Goal: Task Accomplishment & Management: Manage account settings

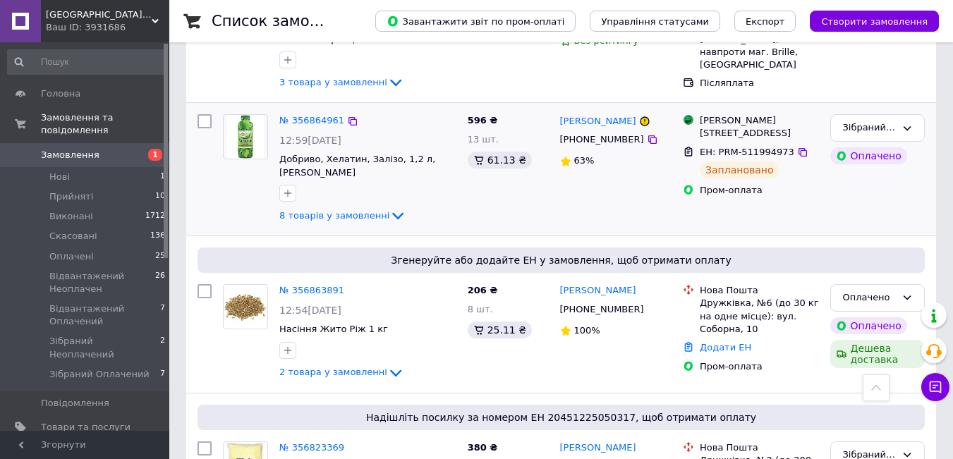
scroll to position [353, 0]
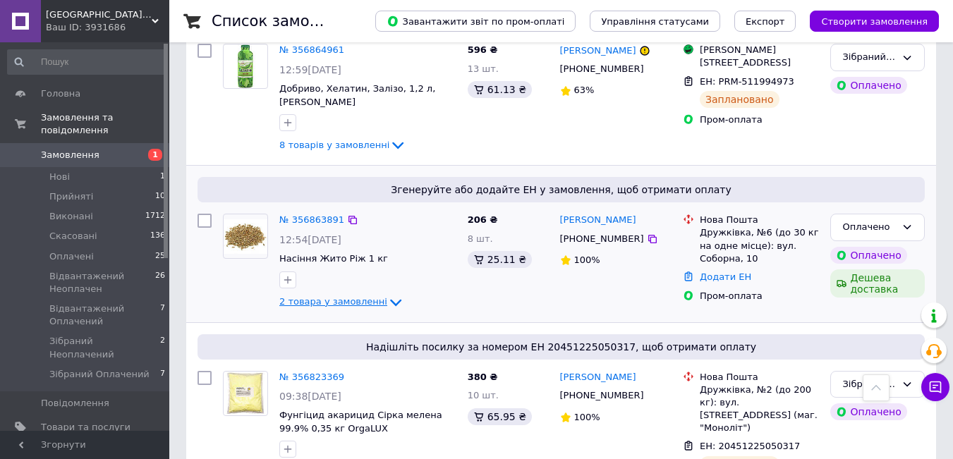
click at [345, 296] on span "2 товара у замовленні" at bounding box center [333, 301] width 108 height 11
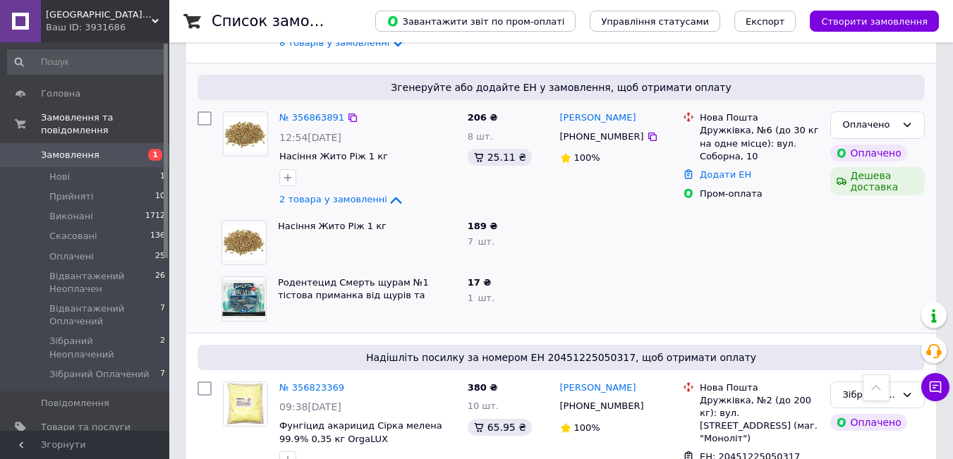
scroll to position [423, 0]
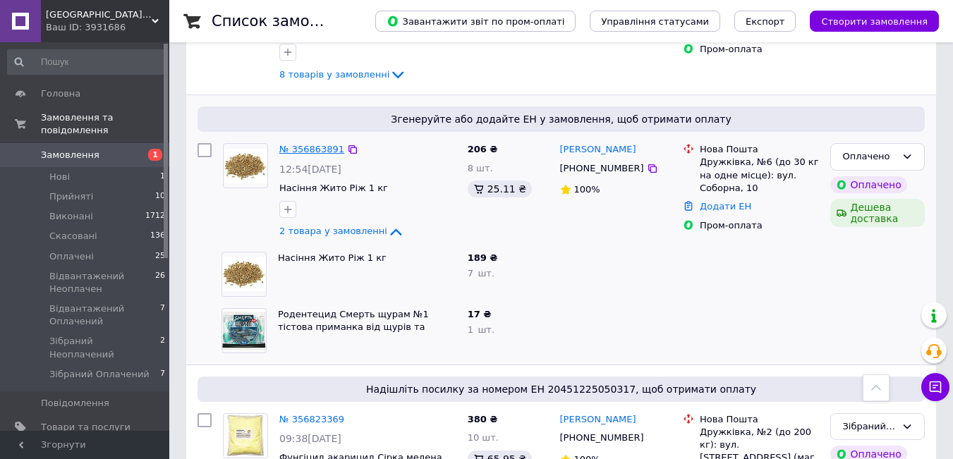
click at [303, 144] on link "№ 356863891" at bounding box center [311, 149] width 65 height 11
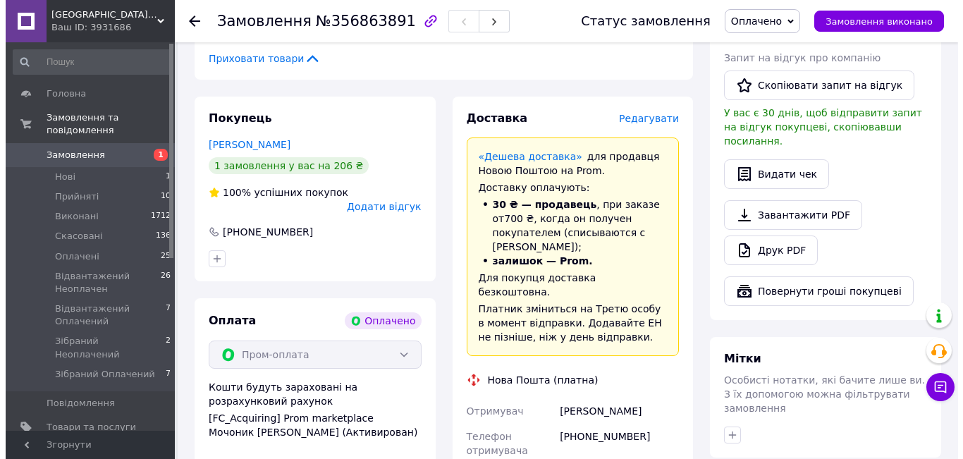
scroll to position [353, 0]
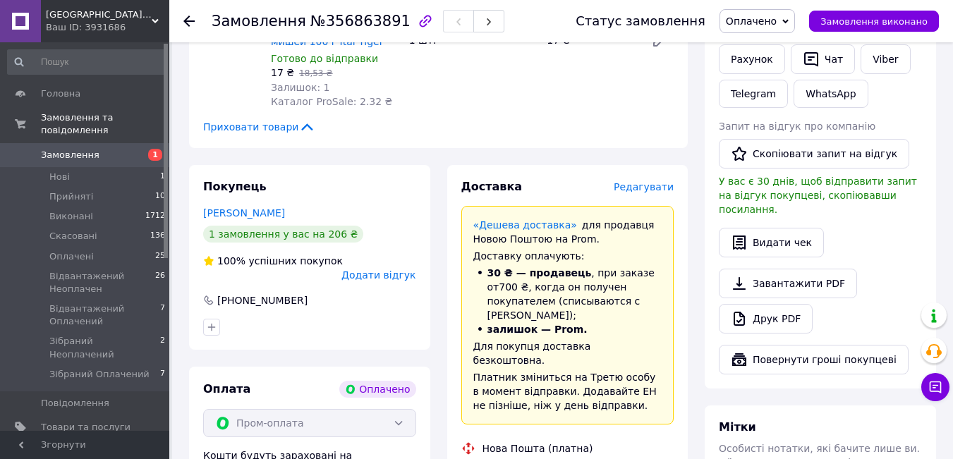
click at [647, 181] on span "Редагувати" at bounding box center [644, 186] width 60 height 11
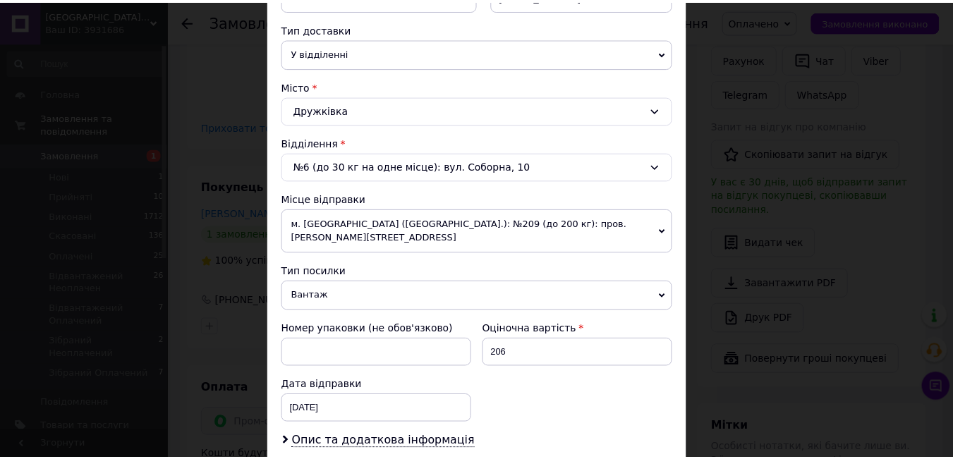
scroll to position [477, 0]
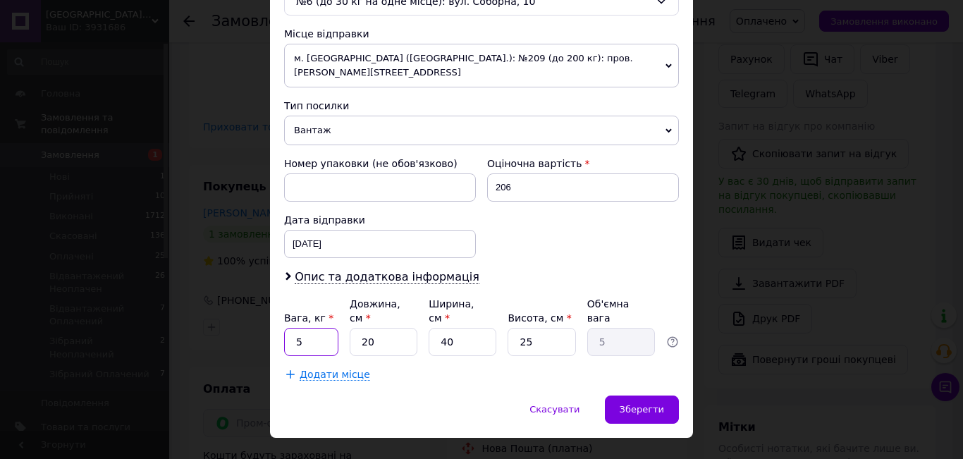
click at [315, 328] on input "5" at bounding box center [311, 342] width 54 height 28
type input "7.600"
click at [381, 328] on input "20" at bounding box center [384, 342] width 68 height 28
type input "2"
type input "0.5"
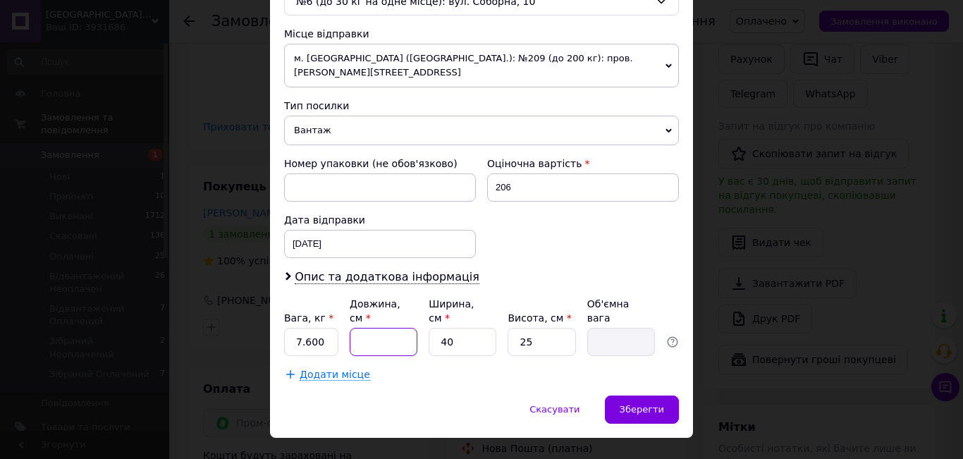
type input "3"
type input "0.75"
type input "39"
type input "9.75"
type input "39"
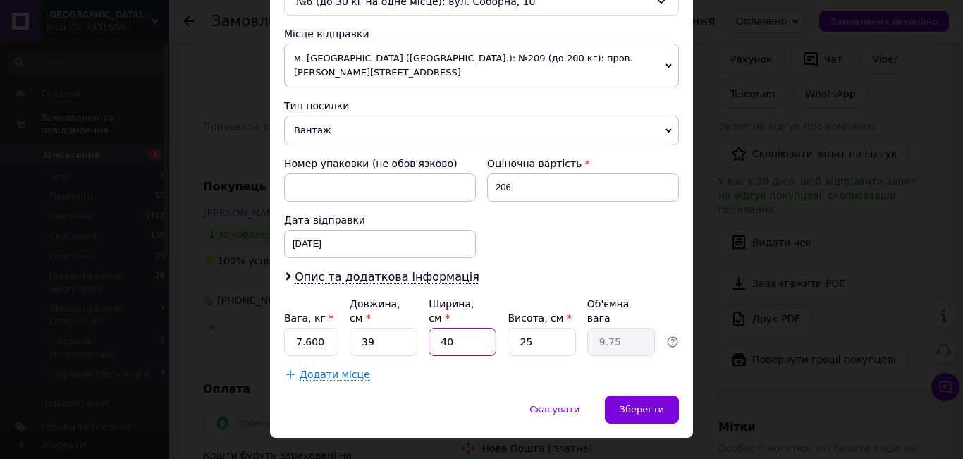
click at [465, 328] on input "40" at bounding box center [463, 342] width 68 height 28
type input "4"
type input "0.98"
type input "2"
type input "0.49"
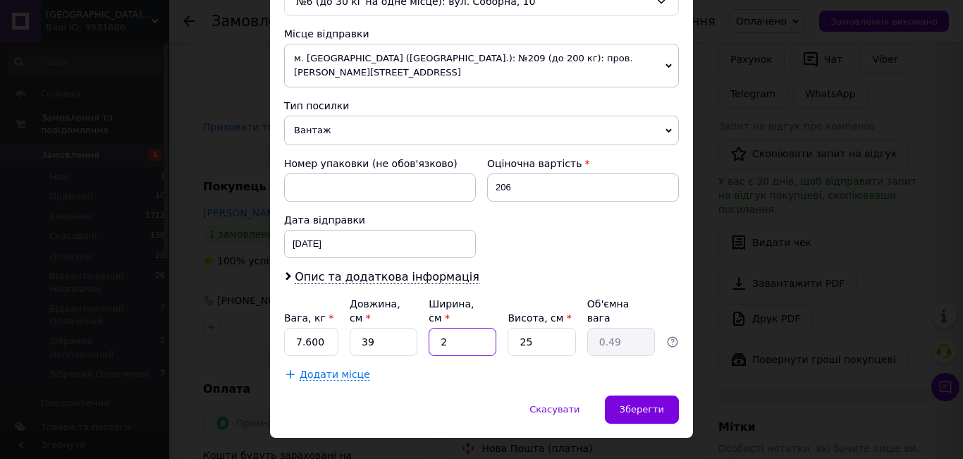
type input "20"
type input "4.88"
type input "20"
click at [643, 396] on div "Зберегти" at bounding box center [642, 410] width 74 height 28
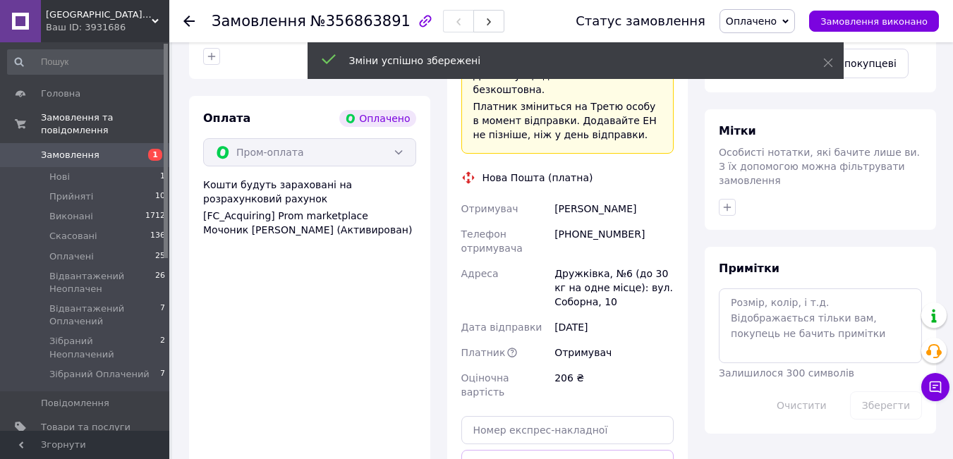
scroll to position [776, 0]
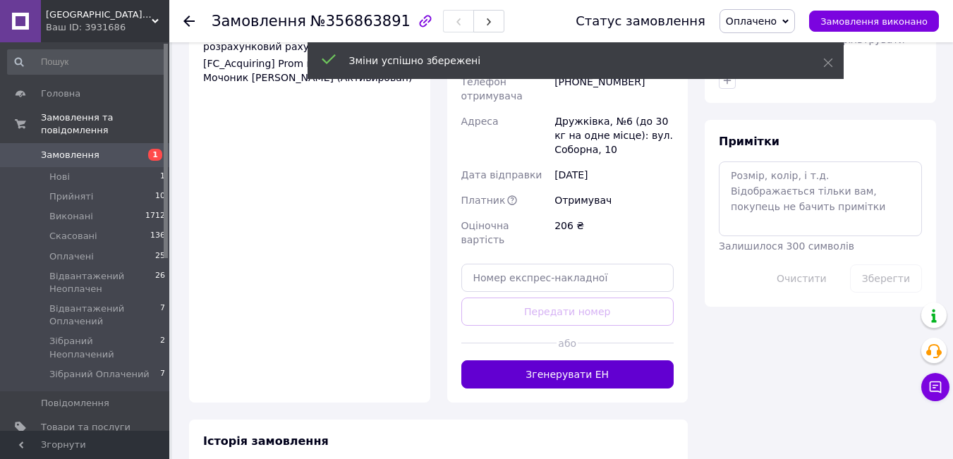
click at [564, 360] on button "Згенерувати ЕН" at bounding box center [567, 374] width 213 height 28
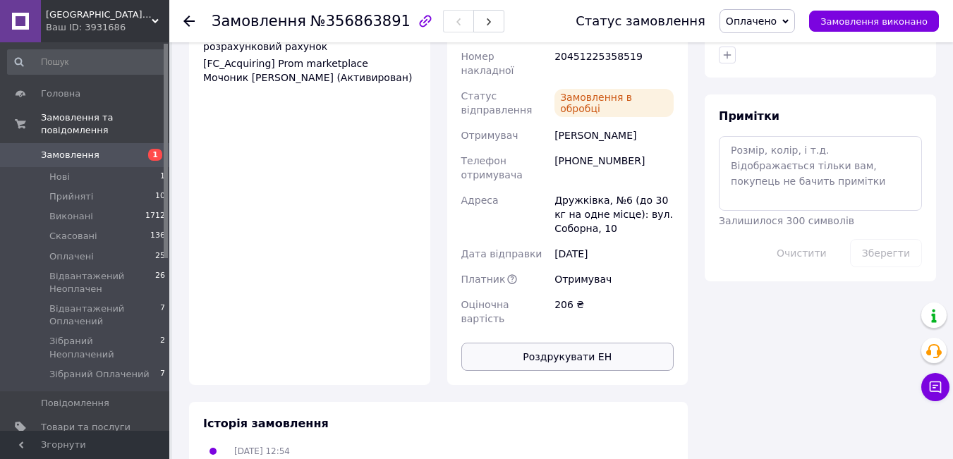
click at [565, 343] on button "Роздрукувати ЕН" at bounding box center [567, 357] width 213 height 28
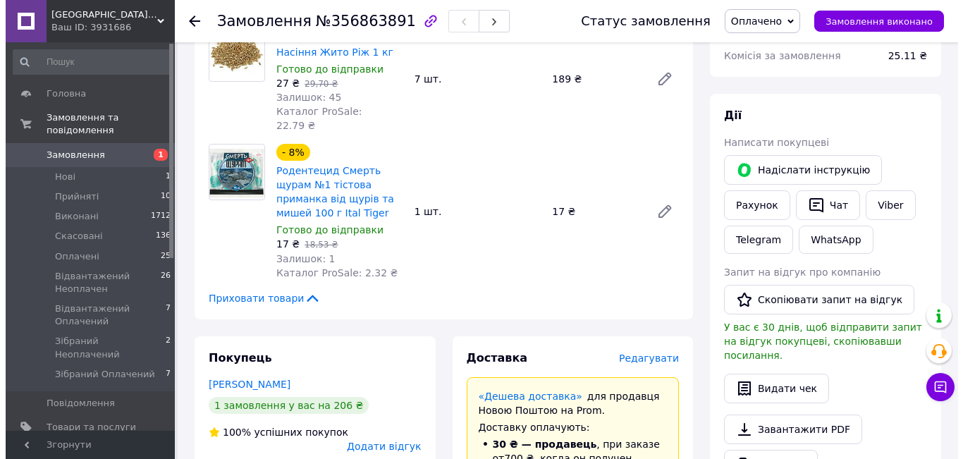
scroll to position [0, 0]
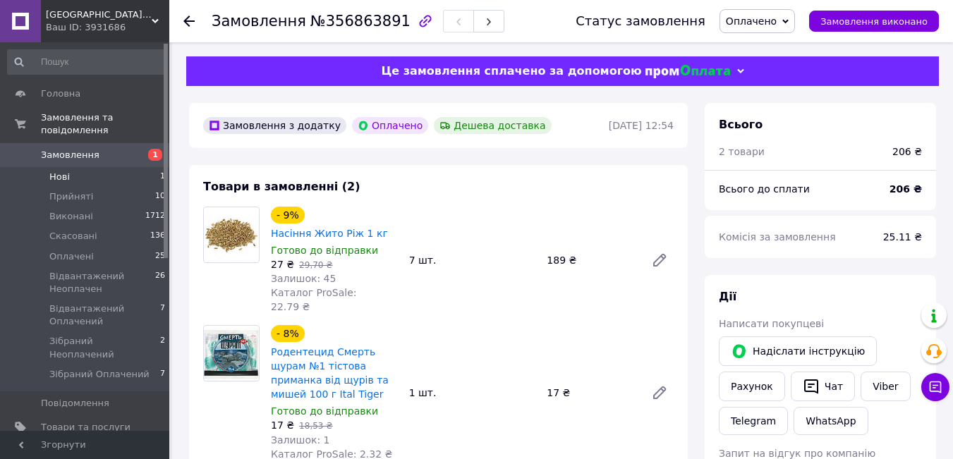
click at [125, 167] on li "Нові 1" at bounding box center [87, 177] width 174 height 20
